Goal: Transaction & Acquisition: Purchase product/service

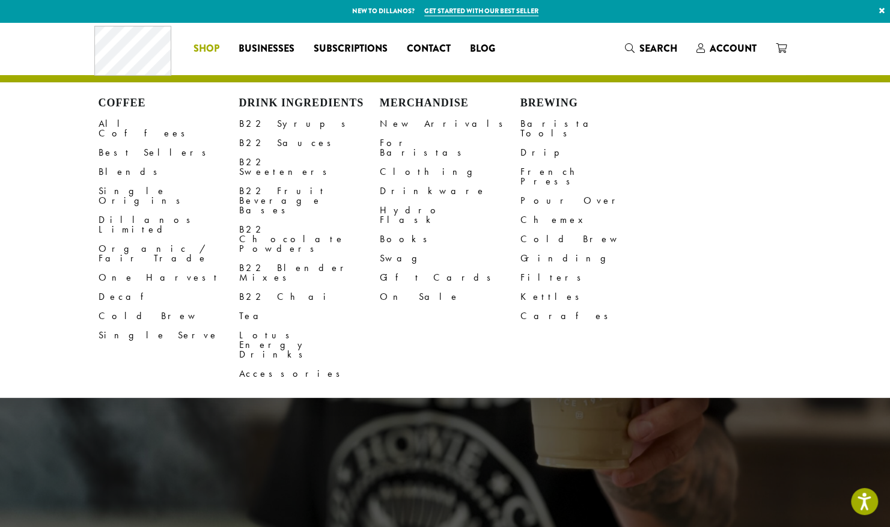
click at [204, 47] on span "Shop" at bounding box center [207, 48] width 26 height 15
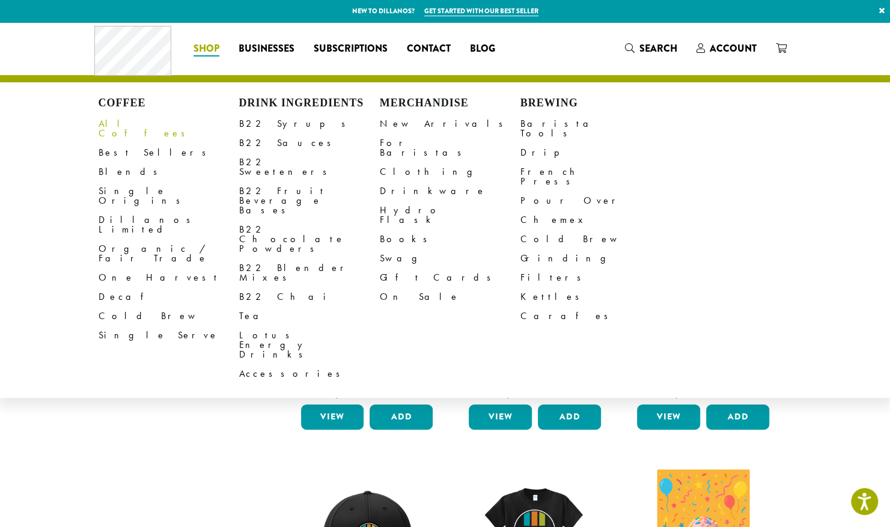
click at [131, 128] on link "All Coffees" at bounding box center [169, 128] width 141 height 29
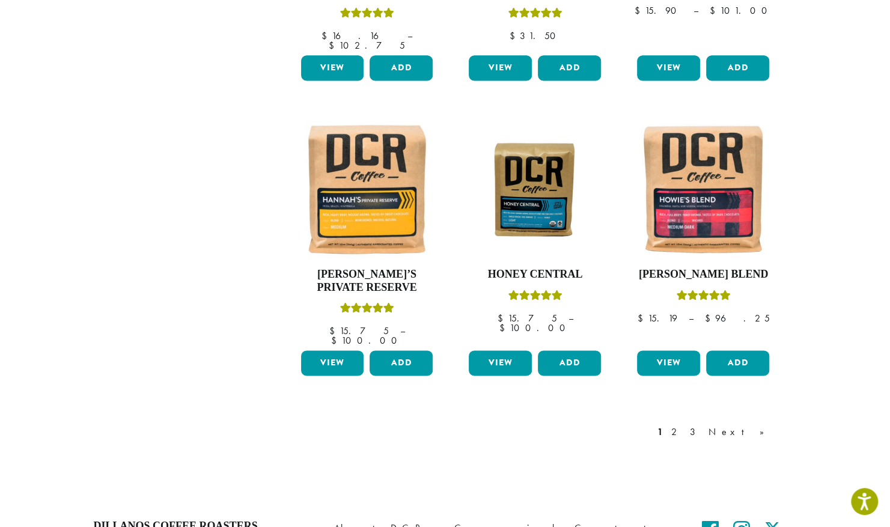
scroll to position [927, 0]
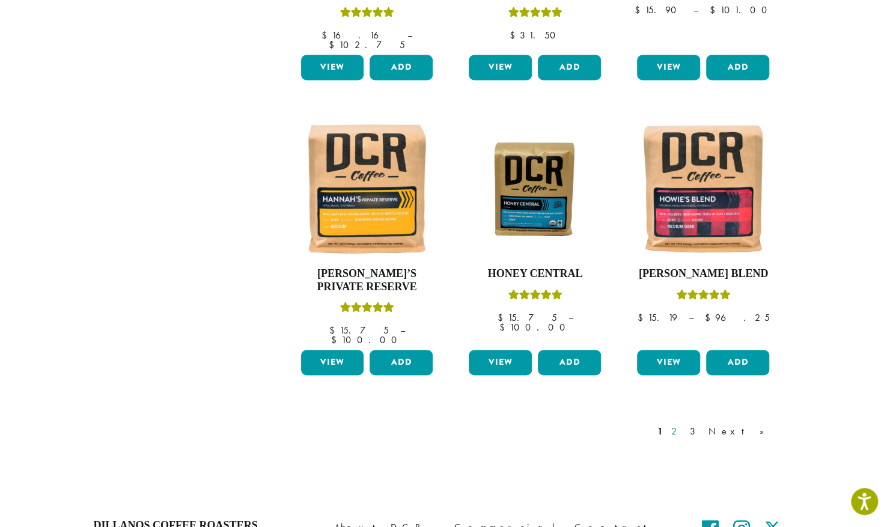
click at [684, 424] on link "2" at bounding box center [676, 431] width 15 height 14
